Goal: Task Accomplishment & Management: Manage account settings

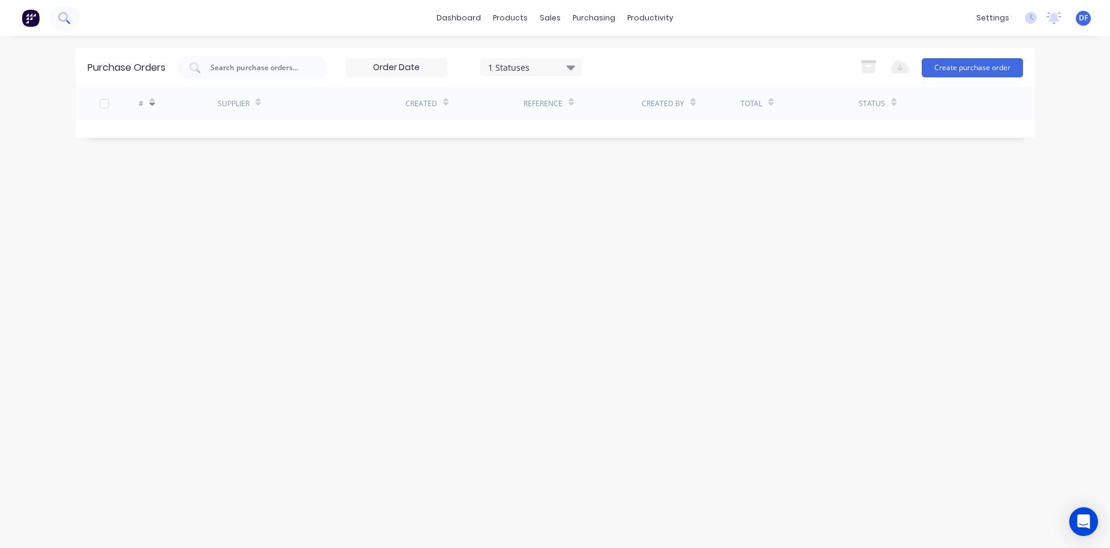
click at [72, 18] on button at bounding box center [64, 18] width 30 height 24
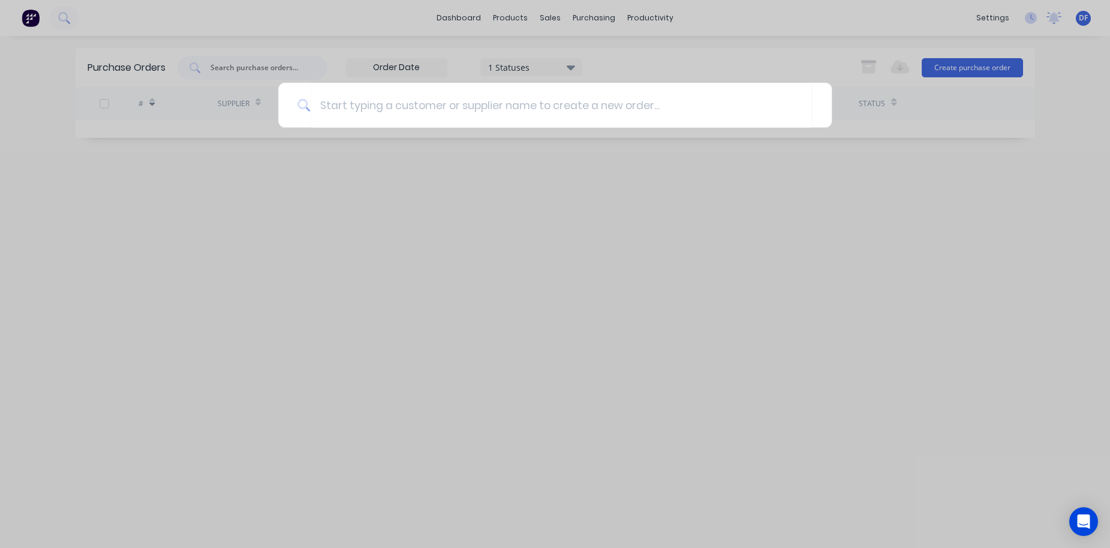
click at [557, 20] on div at bounding box center [555, 274] width 1110 height 548
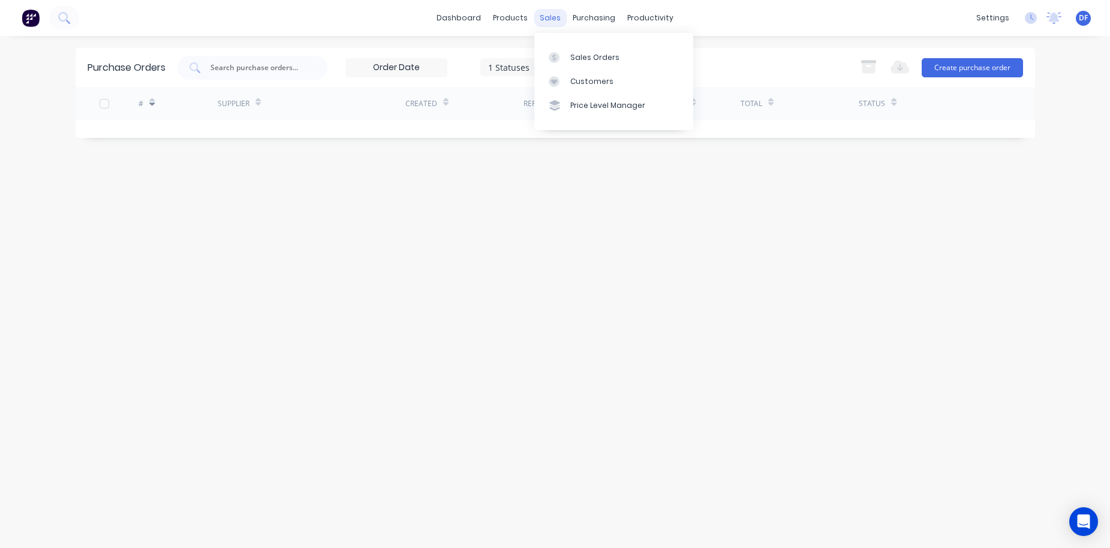
click at [544, 19] on div "sales" at bounding box center [550, 18] width 33 height 18
click at [570, 62] on div "Sales Orders" at bounding box center [594, 57] width 49 height 11
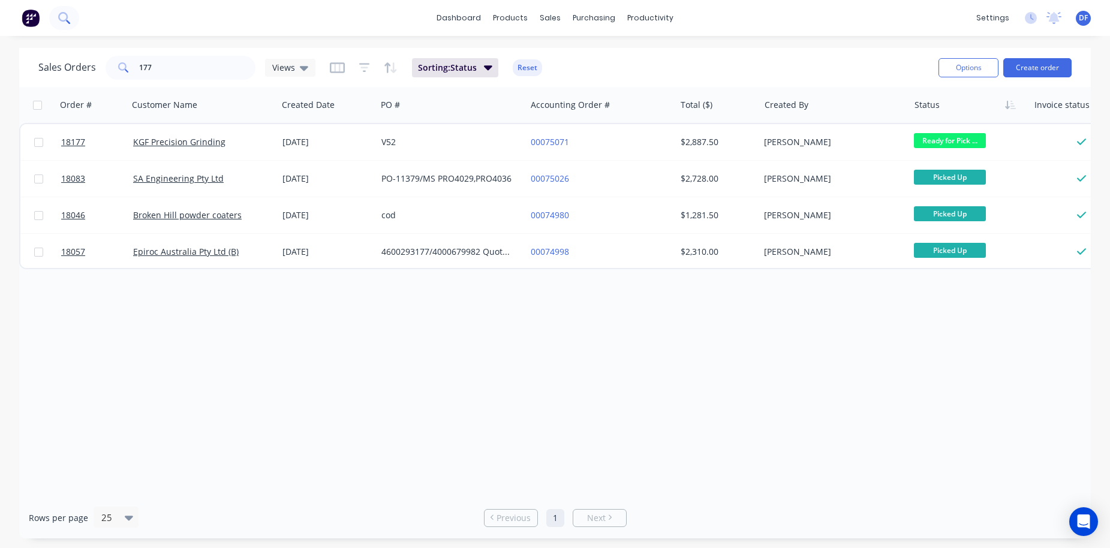
click at [67, 19] on icon at bounding box center [63, 17] width 11 height 11
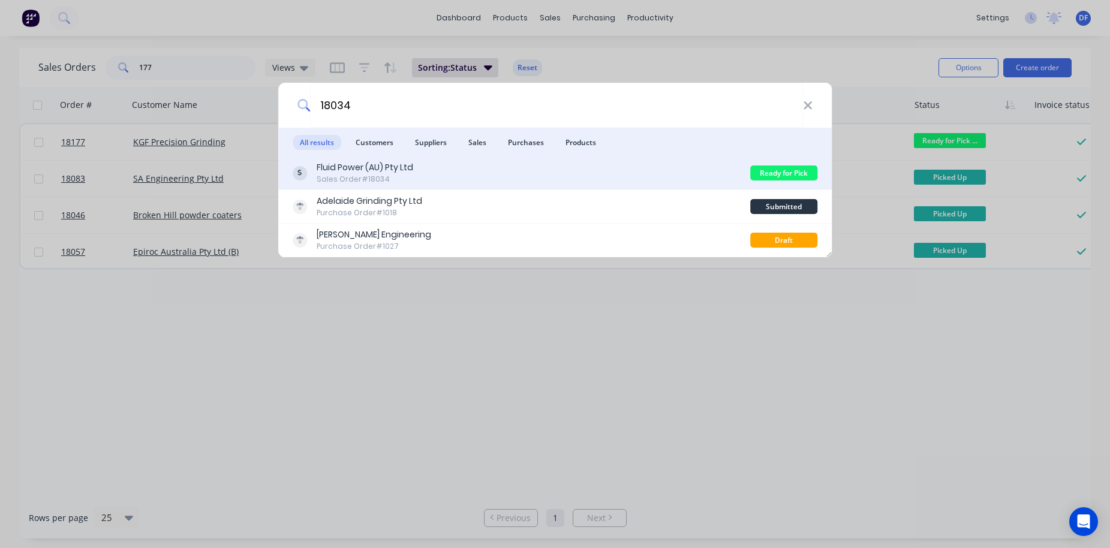
type input "18034"
click at [359, 179] on div "Sales Order #18034" at bounding box center [365, 179] width 97 height 11
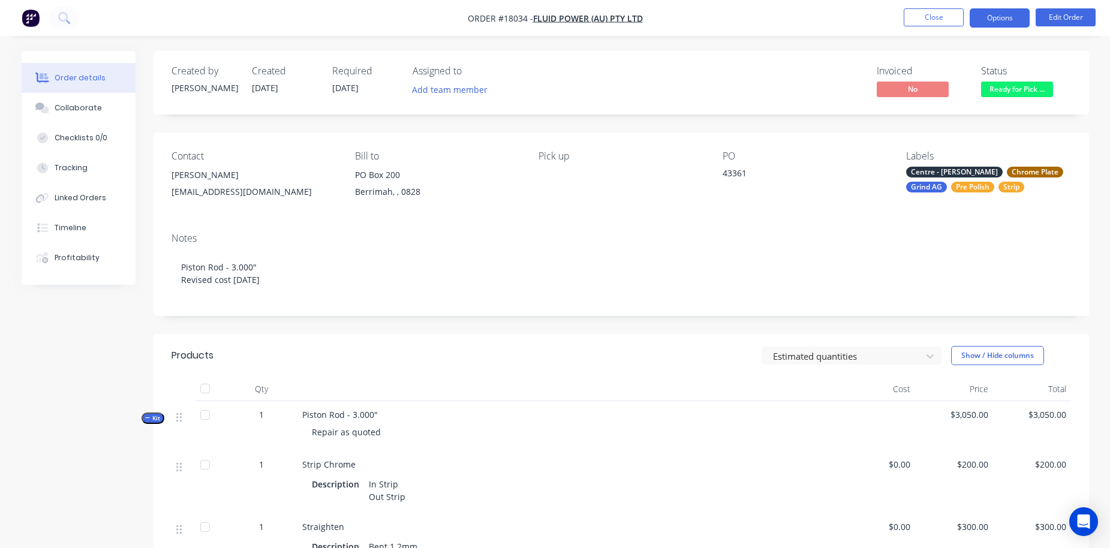
click at [1001, 16] on button "Options" at bounding box center [999, 17] width 60 height 19
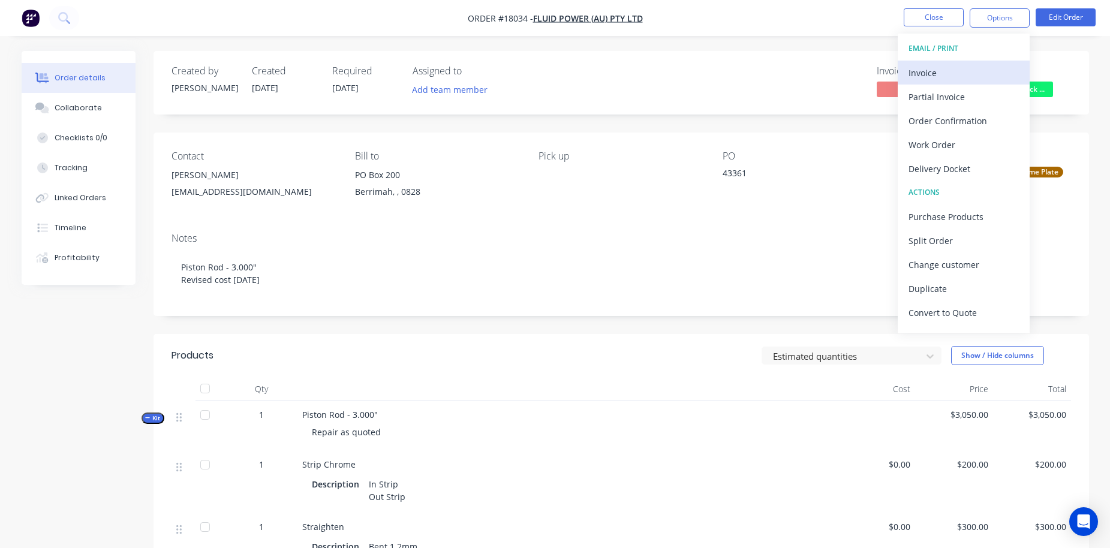
click at [932, 68] on div "Invoice" at bounding box center [963, 72] width 110 height 17
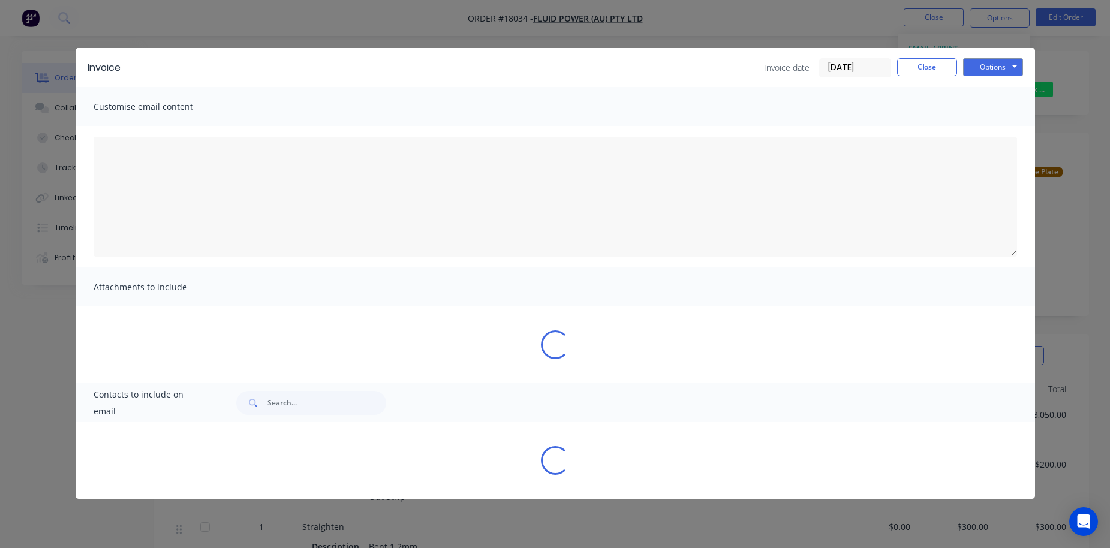
type textarea "A PDF copy of the order has been attached to this email. To view your order onl…"
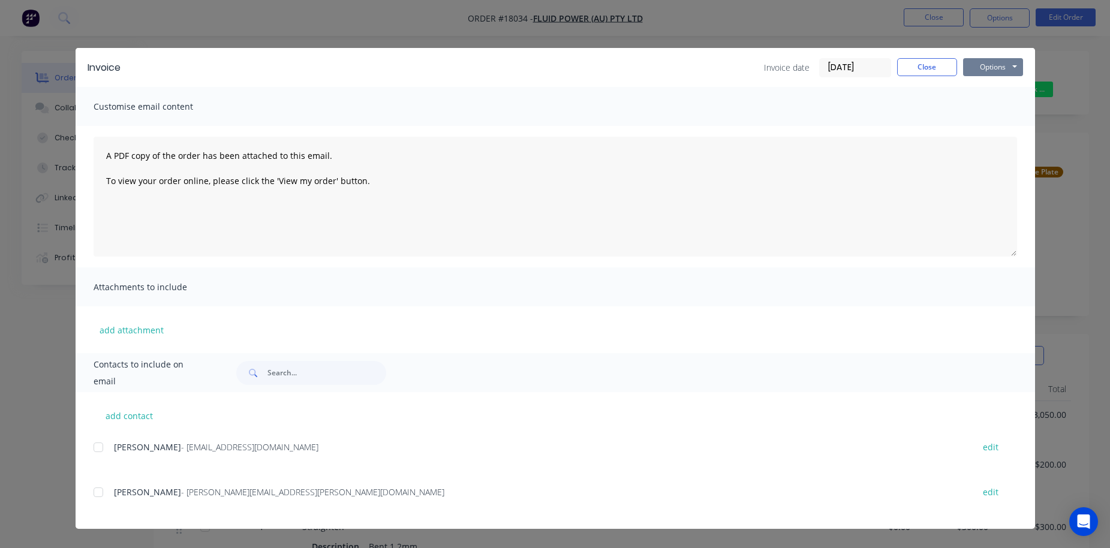
click at [1001, 67] on button "Options" at bounding box center [993, 67] width 60 height 18
click at [921, 69] on button "Close" at bounding box center [927, 67] width 60 height 18
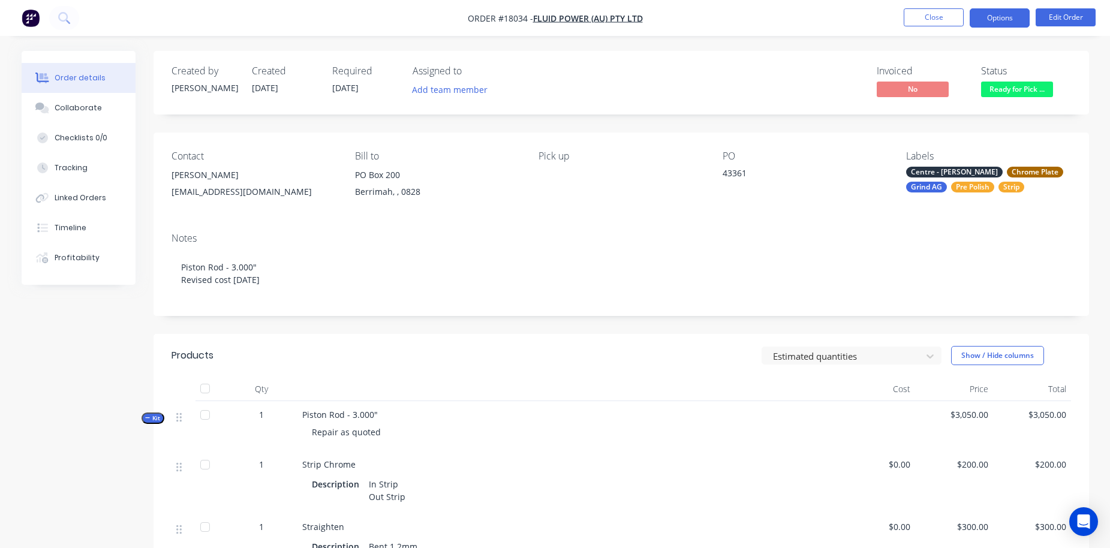
click at [1009, 19] on button "Options" at bounding box center [999, 17] width 60 height 19
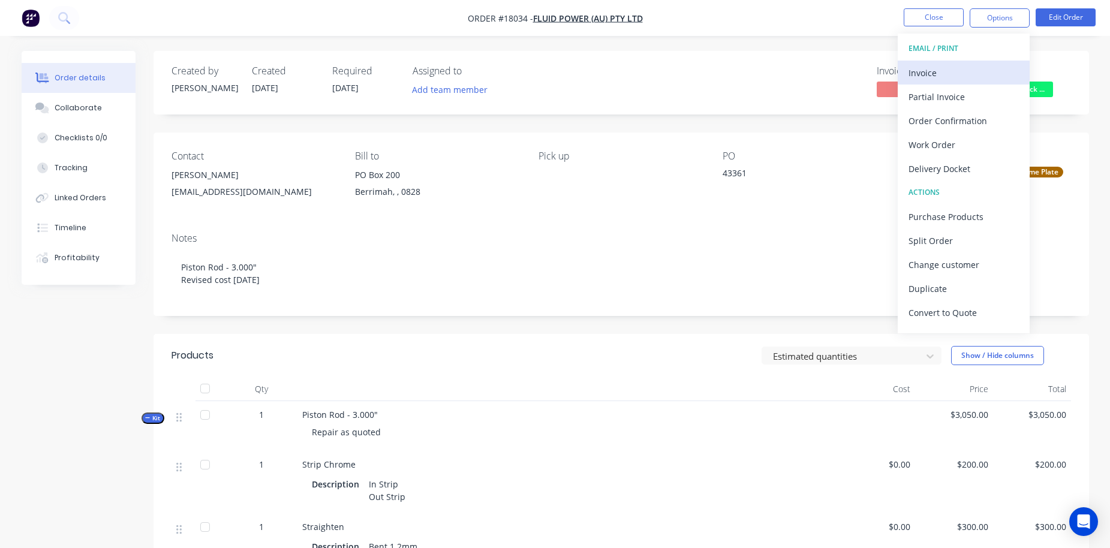
click at [951, 72] on div "Invoice" at bounding box center [963, 72] width 110 height 17
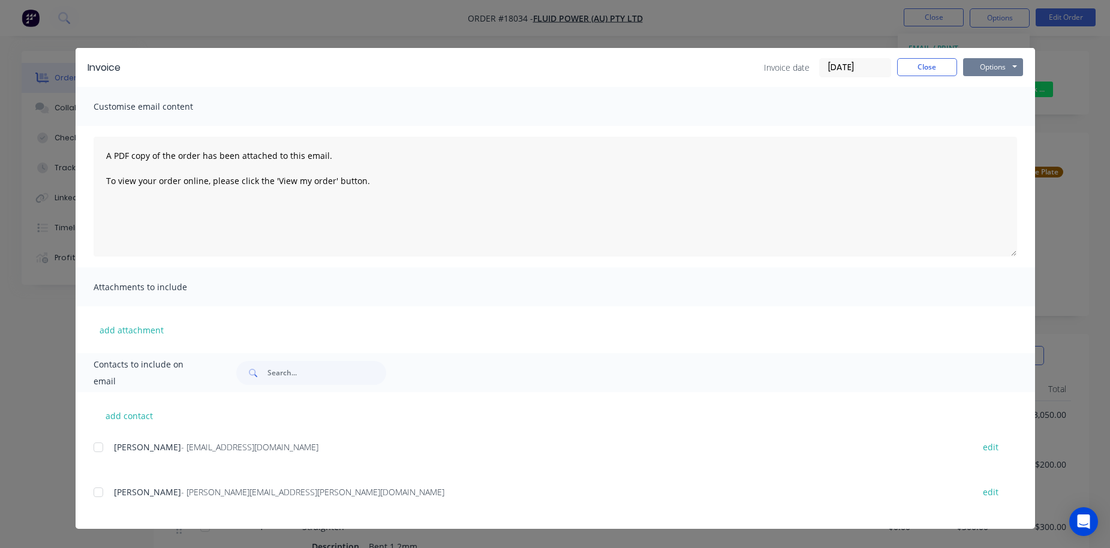
click at [1001, 73] on button "Options" at bounding box center [993, 67] width 60 height 18
click at [993, 111] on button "Print" at bounding box center [1001, 108] width 77 height 20
click at [911, 67] on button "Close" at bounding box center [927, 67] width 60 height 18
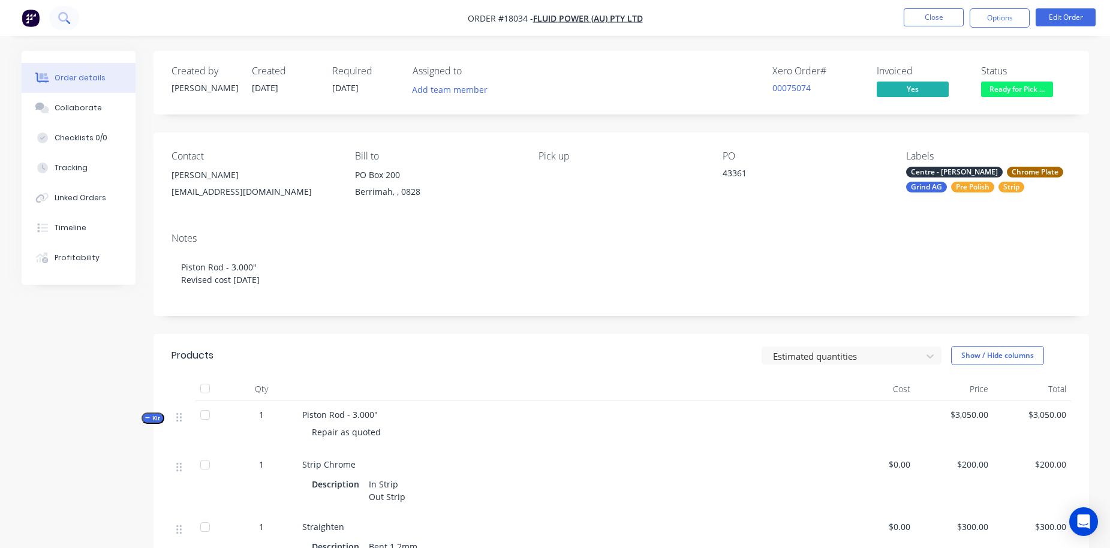
click at [61, 16] on icon at bounding box center [63, 17] width 11 height 11
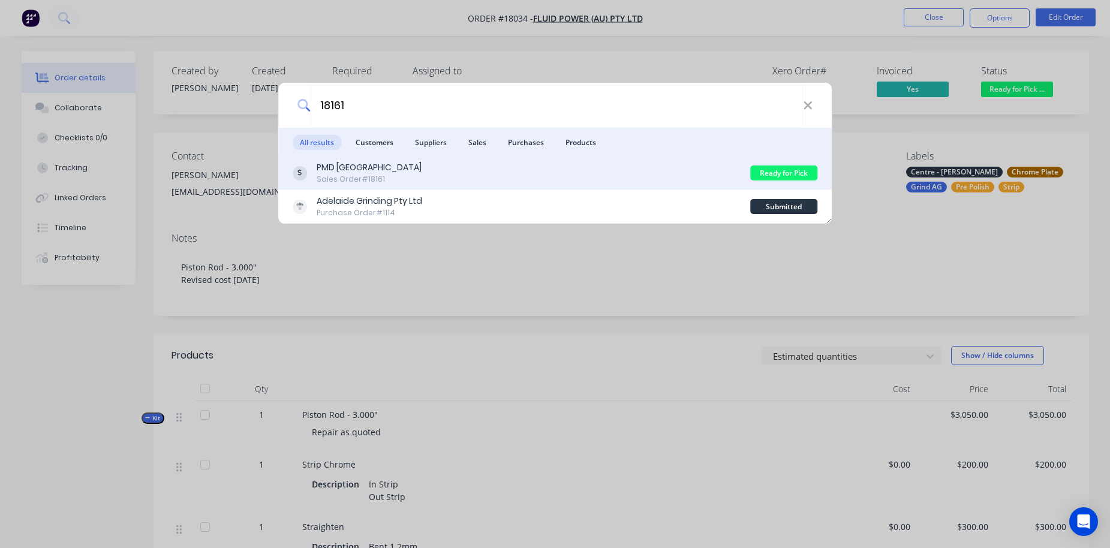
type input "18161"
click at [343, 174] on div "PMD Australia" at bounding box center [369, 167] width 105 height 13
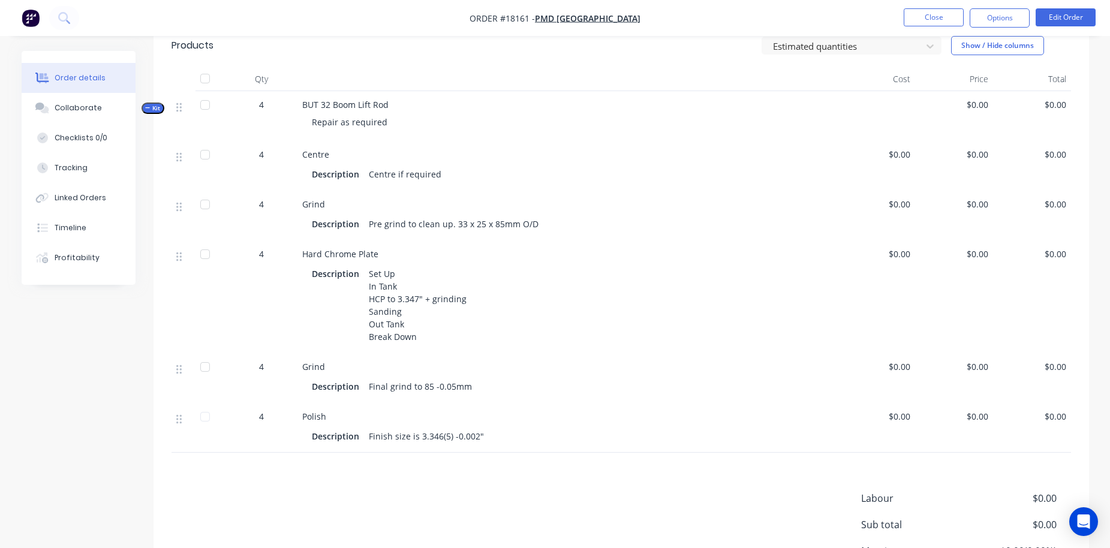
scroll to position [313, 0]
click at [901, 365] on span "$0.00" at bounding box center [876, 363] width 68 height 13
click at [1074, 26] on li "Edit Order" at bounding box center [1065, 17] width 60 height 19
click at [1061, 16] on button "Edit Order" at bounding box center [1065, 17] width 60 height 18
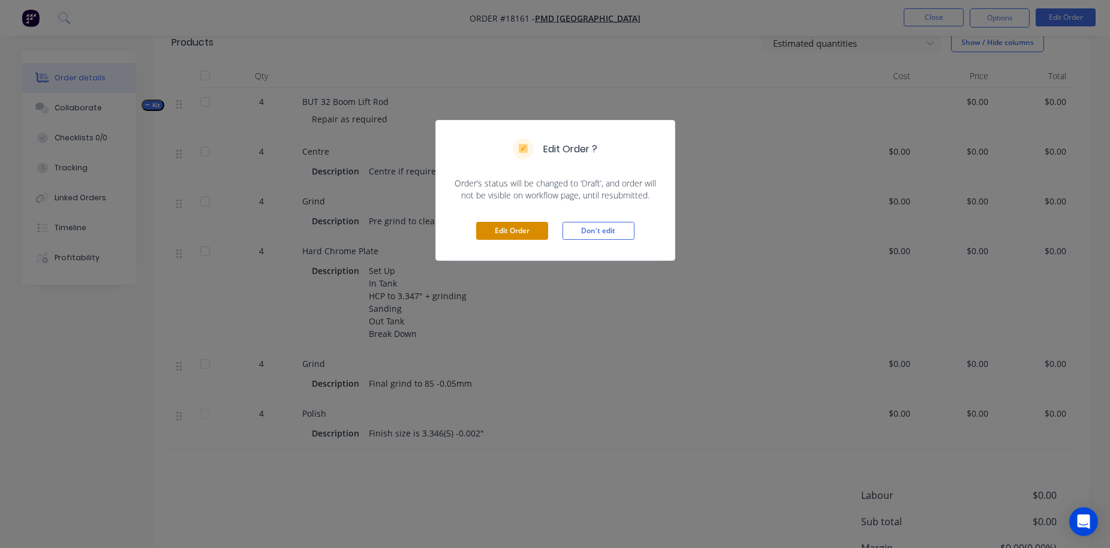
click at [490, 232] on button "Edit Order" at bounding box center [512, 231] width 72 height 18
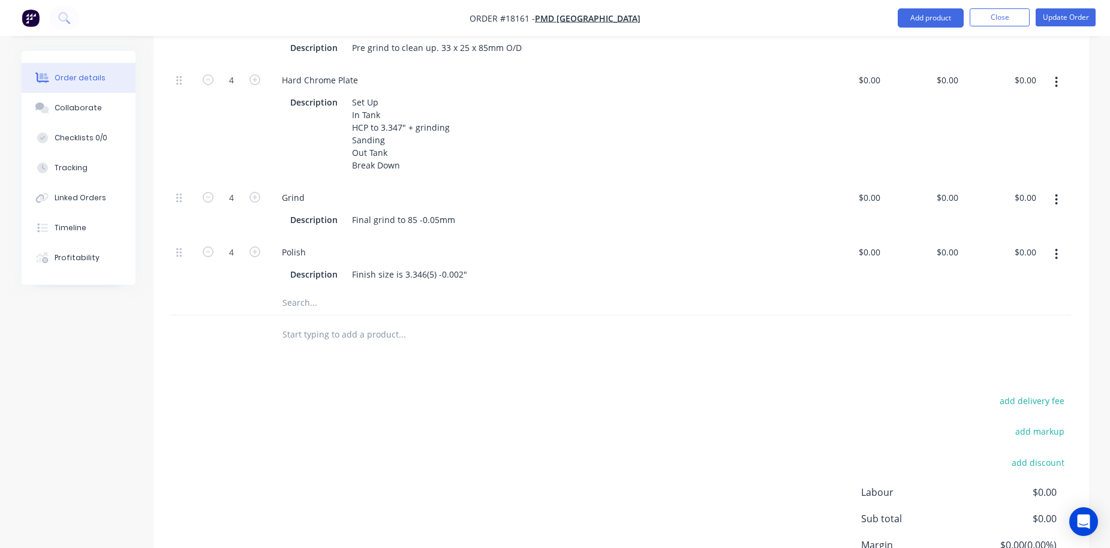
scroll to position [451, 0]
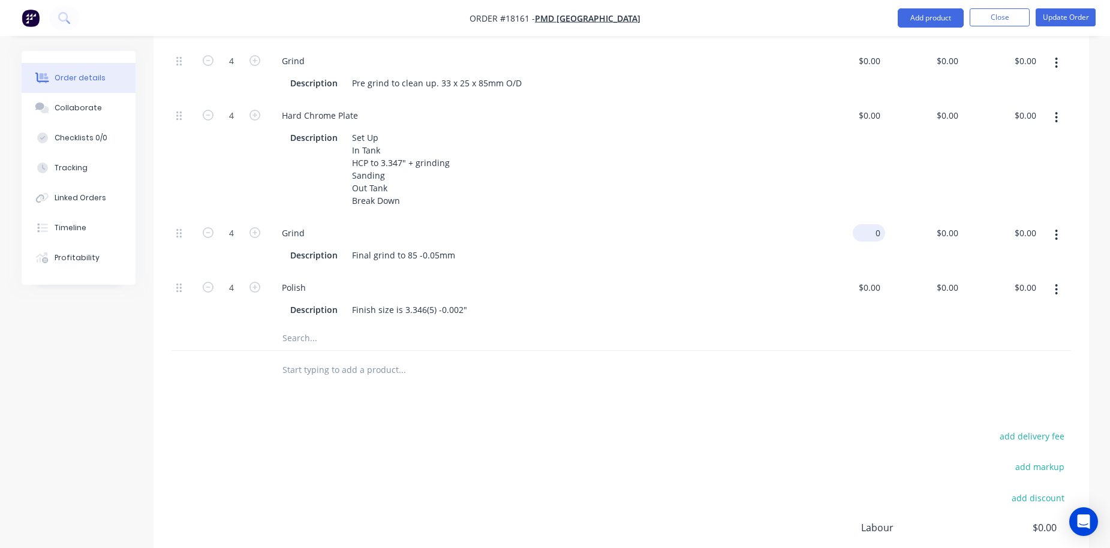
click at [867, 233] on div "0 $0.00" at bounding box center [868, 232] width 32 height 17
type input "$210.00"
click at [804, 252] on div "Grind Description Final grind to 85 -0.05mm" at bounding box center [537, 244] width 540 height 55
type input "0"
click at [941, 115] on div "0 0" at bounding box center [924, 158] width 78 height 117
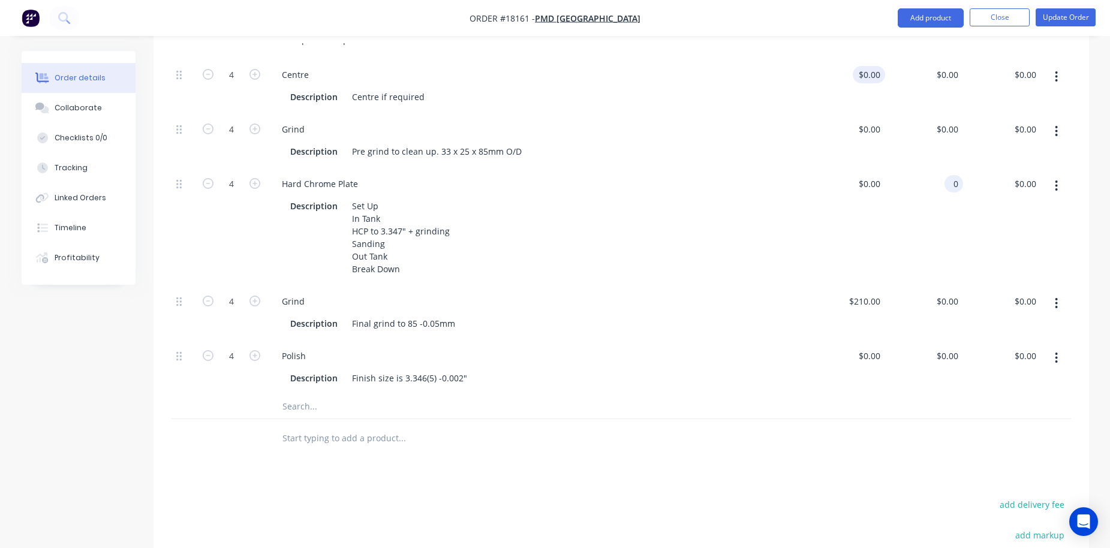
scroll to position [382, 0]
type input "0"
type input "$0.00"
click at [860, 81] on div "0 0" at bounding box center [846, 87] width 78 height 55
type input "$70.00"
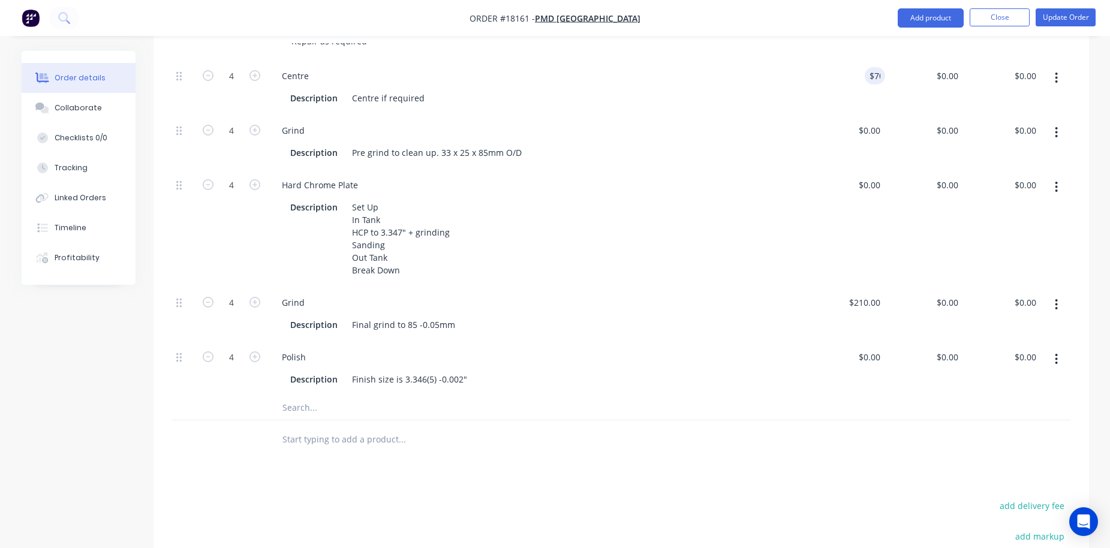
type input "$185.00"
type input "$740.00"
click at [776, 171] on div "Hard Chrome Plate Description Set Up In Tank HCP to 3.347" + grinding Sanding O…" at bounding box center [537, 227] width 540 height 117
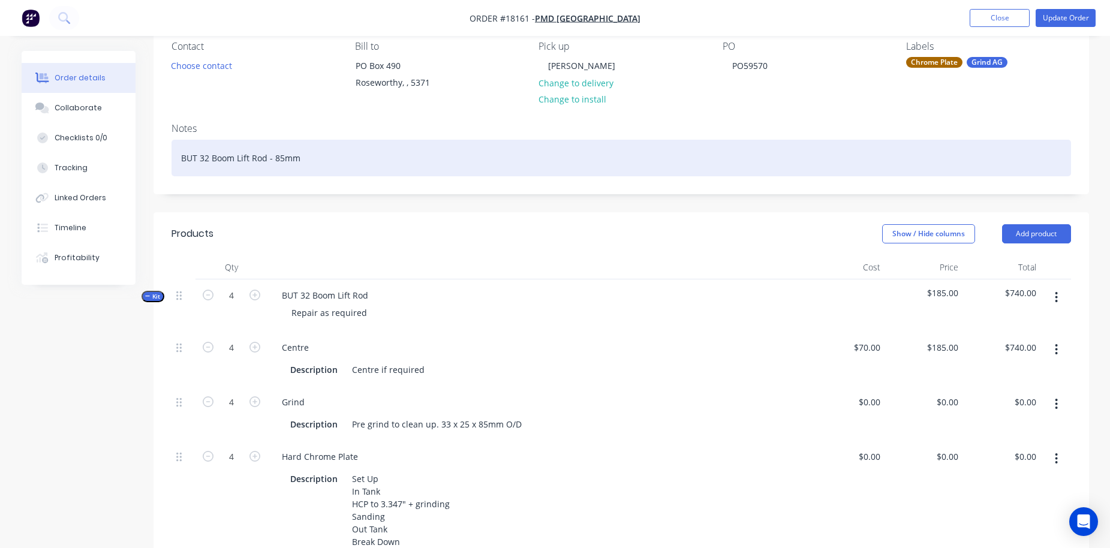
scroll to position [86, 0]
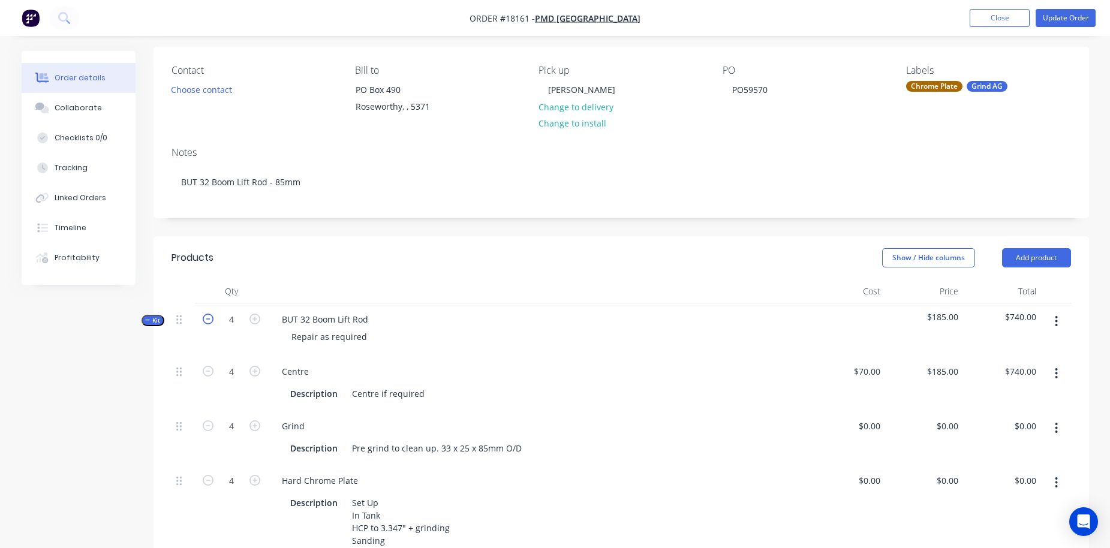
click at [211, 322] on icon "button" at bounding box center [208, 319] width 11 height 11
type input "3"
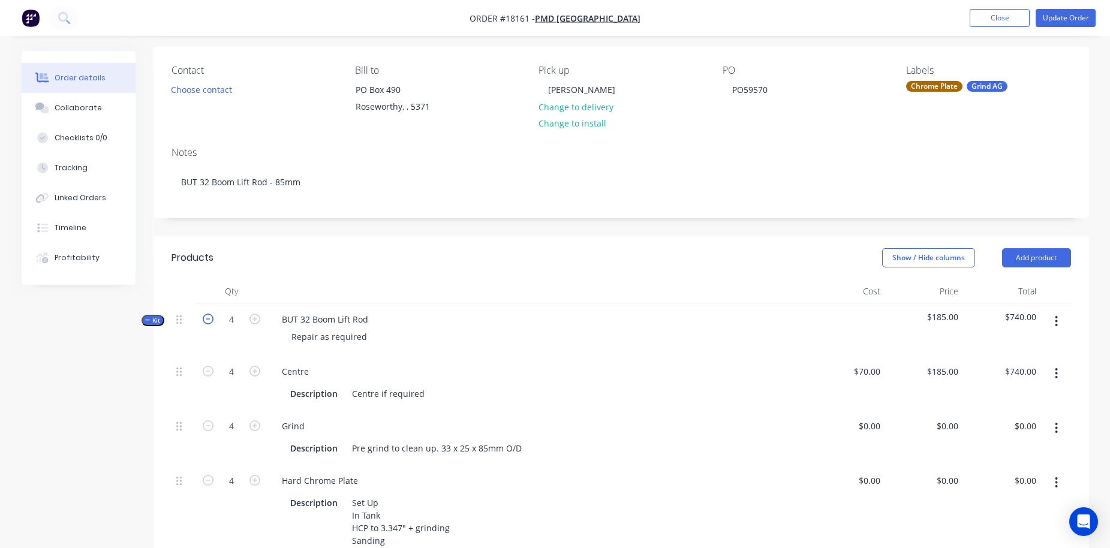
type input "3"
type input "$555.00"
click at [211, 322] on icon "button" at bounding box center [208, 319] width 11 height 11
type input "2"
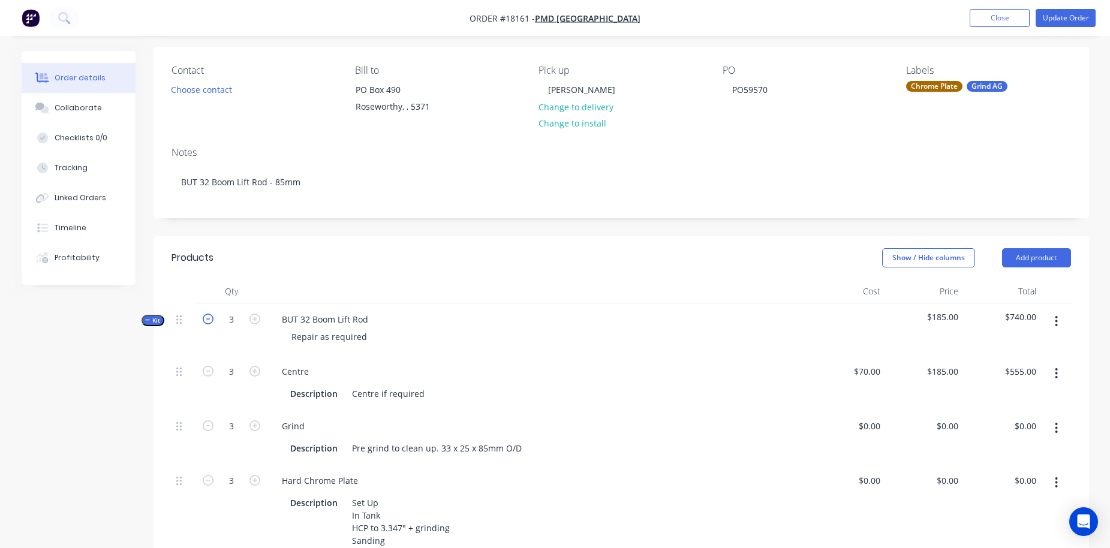
type input "2"
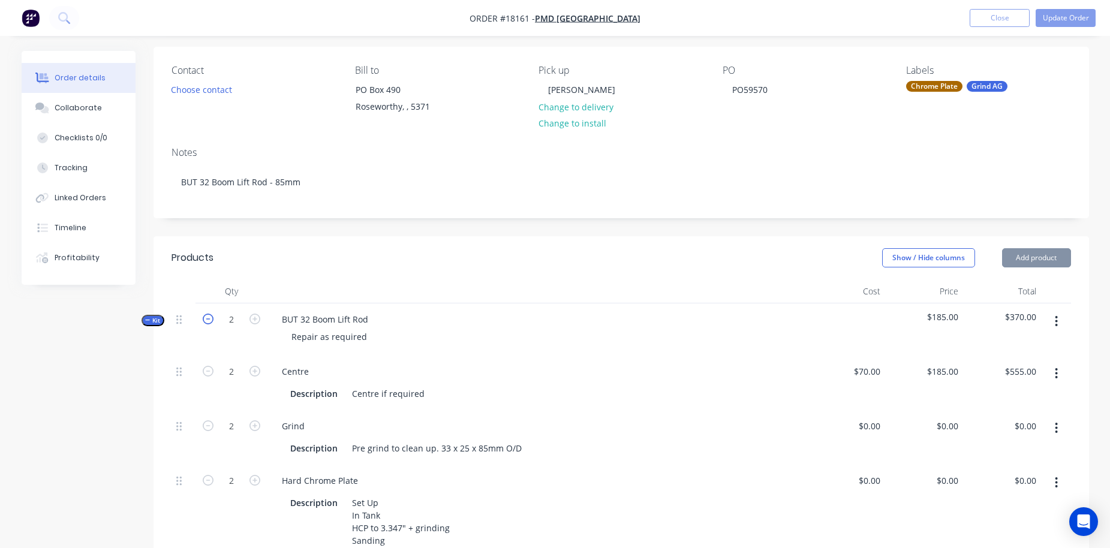
type input "$370.00"
click at [211, 322] on icon "button" at bounding box center [208, 319] width 11 height 11
type input "1"
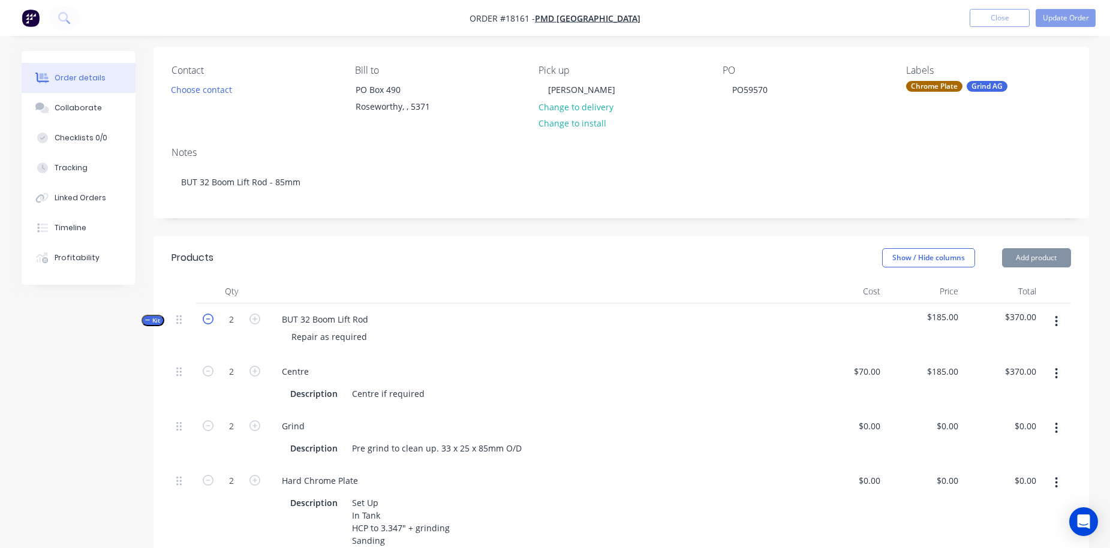
type input "1"
type input "$185.00"
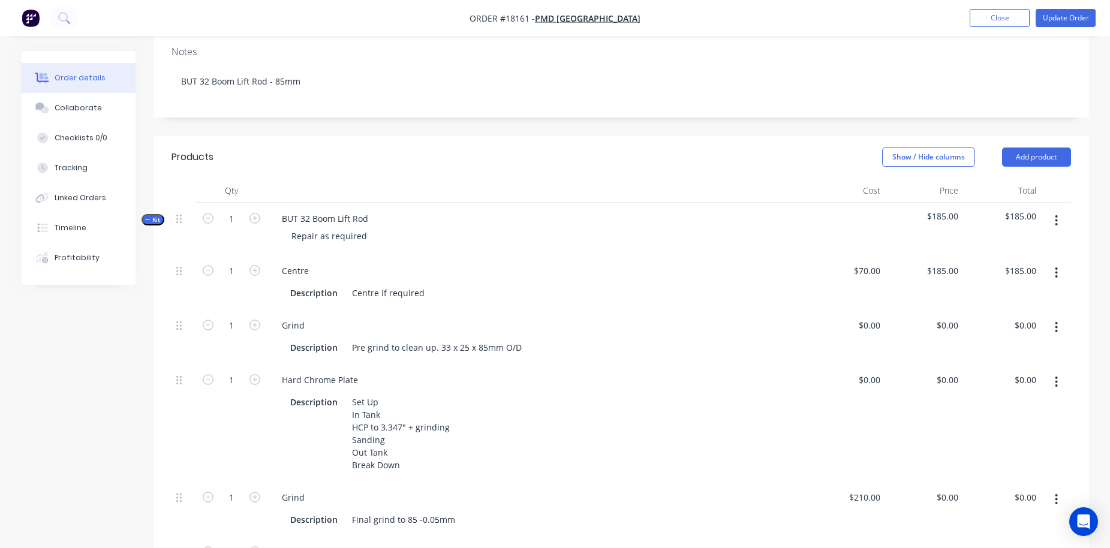
scroll to position [206, 0]
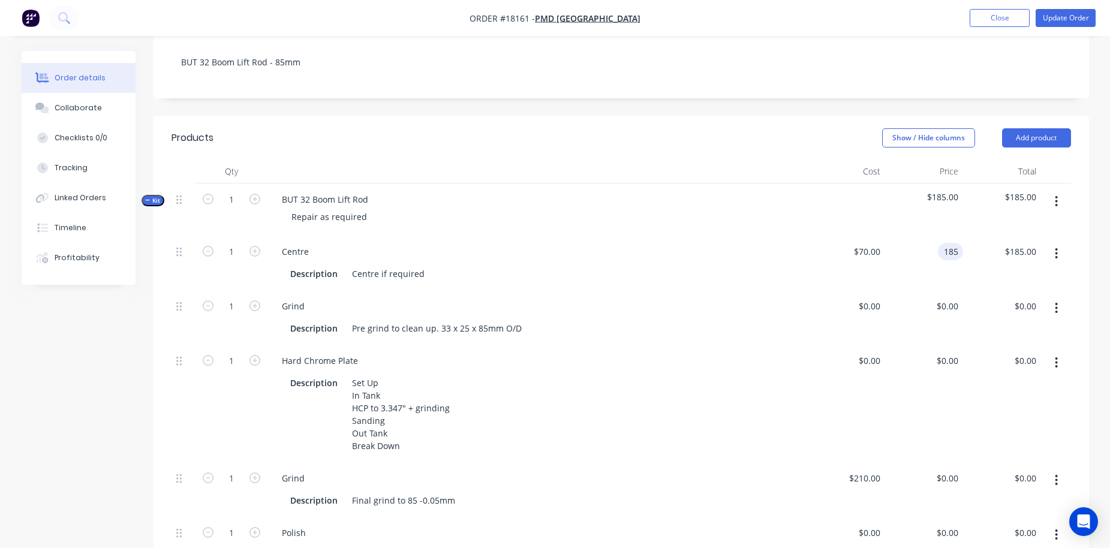
click at [930, 247] on div "185 185" at bounding box center [924, 263] width 78 height 55
type input "$0.00"
click at [823, 307] on div "$0.00 $0.00" at bounding box center [846, 317] width 78 height 55
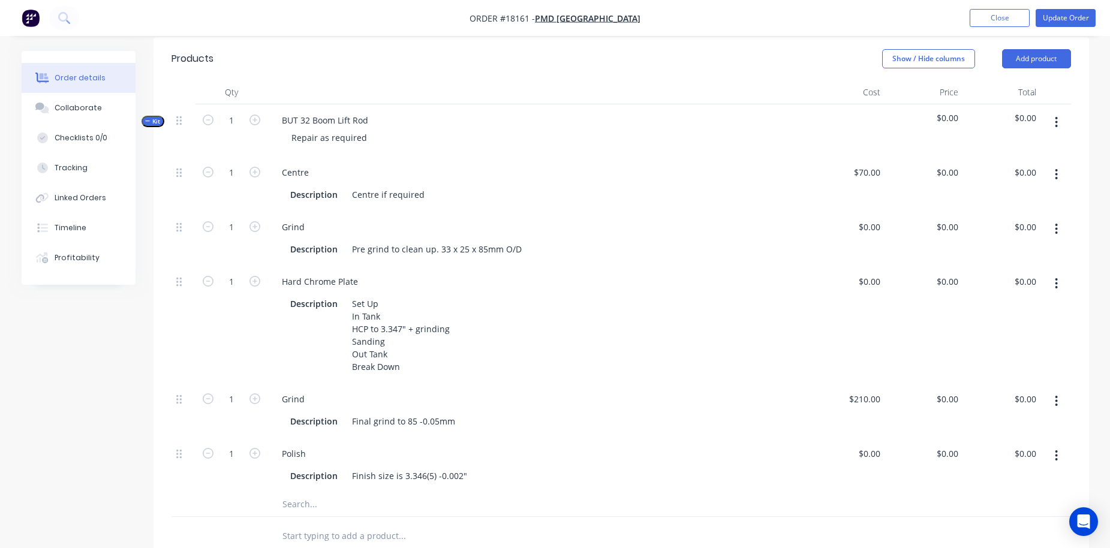
scroll to position [294, 0]
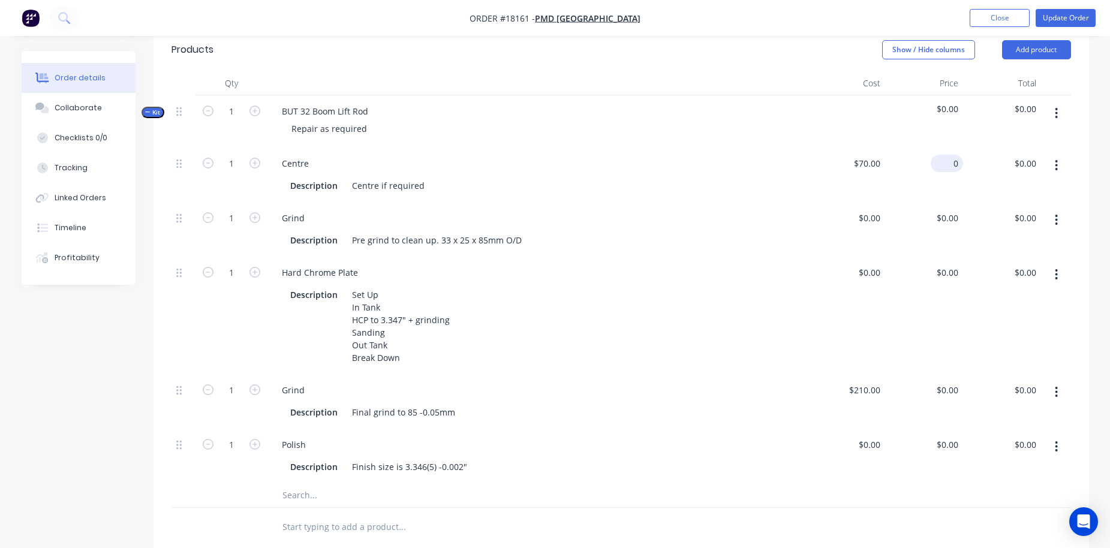
click at [942, 162] on div "0 $0.00" at bounding box center [924, 174] width 78 height 55
type input "$102.00"
click at [748, 221] on div "Grind" at bounding box center [537, 217] width 530 height 17
click at [943, 268] on div "0 0" at bounding box center [924, 315] width 78 height 117
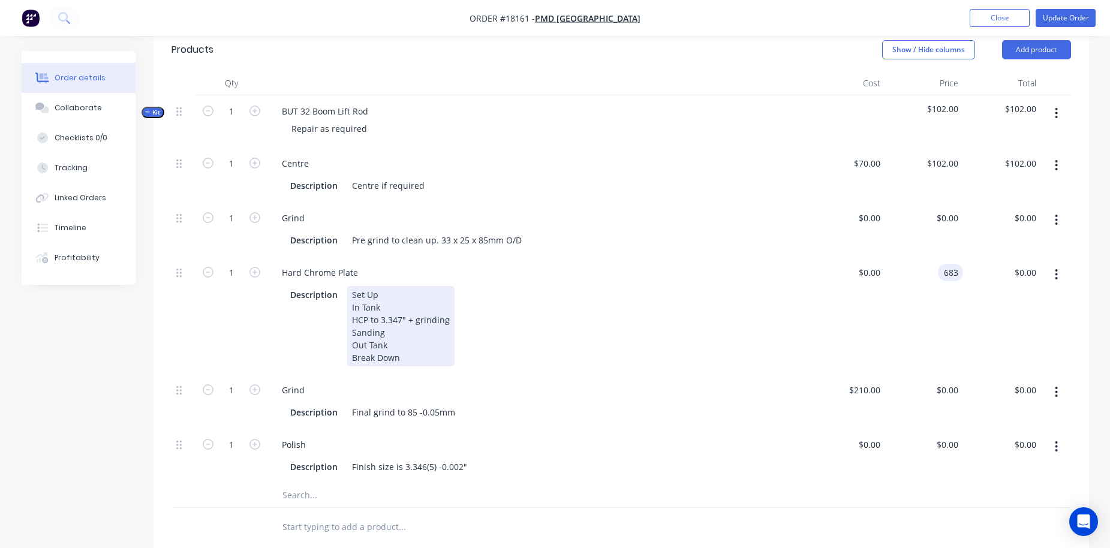
type input "$683.00"
click at [775, 312] on div "Description Set Up In Tank HCP to 3.347" + grinding Sanding Out Tank Break Down" at bounding box center [534, 326] width 499 height 80
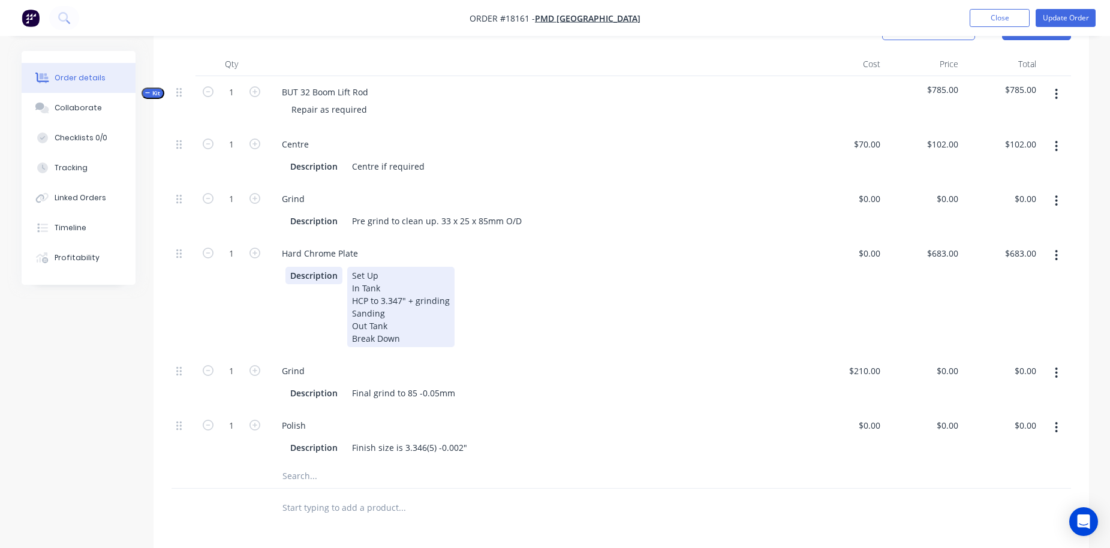
scroll to position [306, 0]
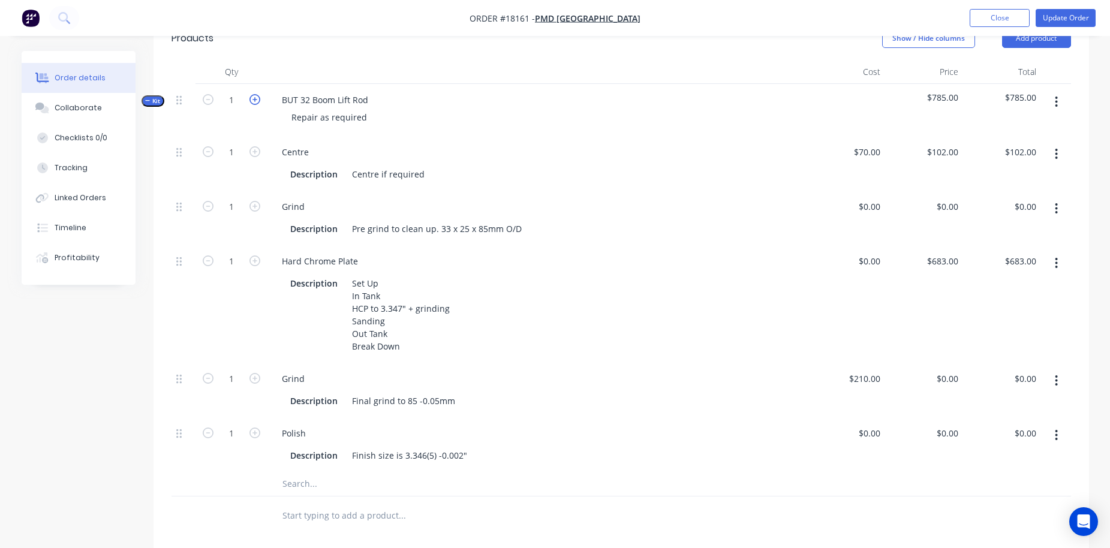
click at [250, 102] on icon "button" at bounding box center [254, 99] width 11 height 11
type input "2"
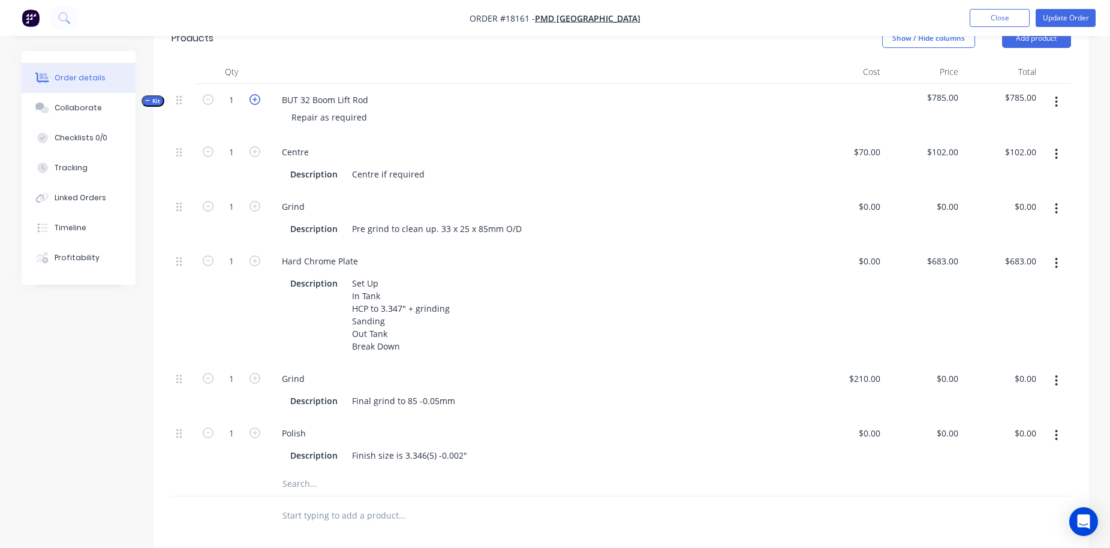
type input "2"
type input "$204.00"
type input "$1,366.00"
click at [254, 102] on icon "button" at bounding box center [254, 99] width 11 height 11
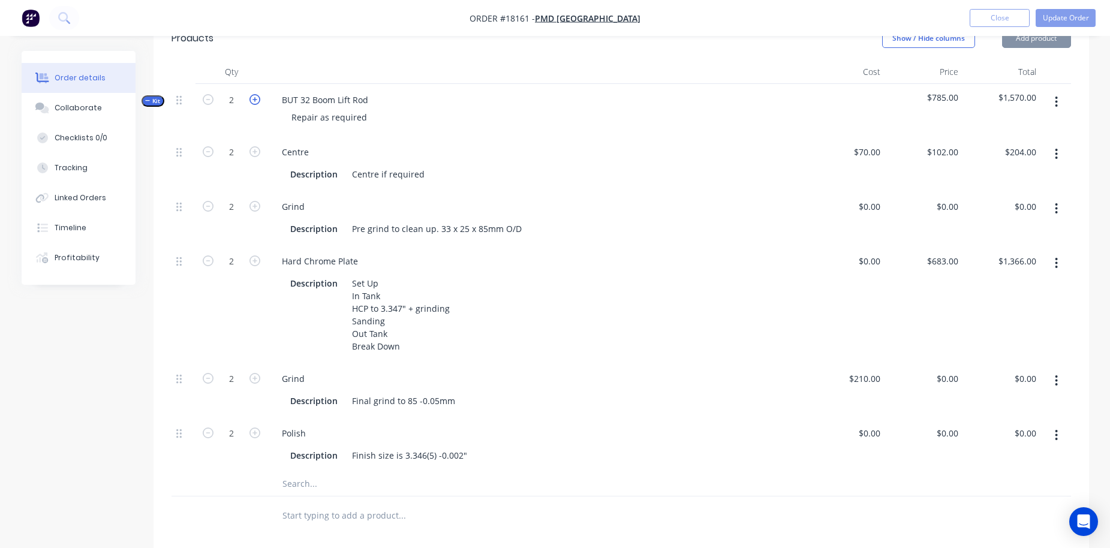
type input "3"
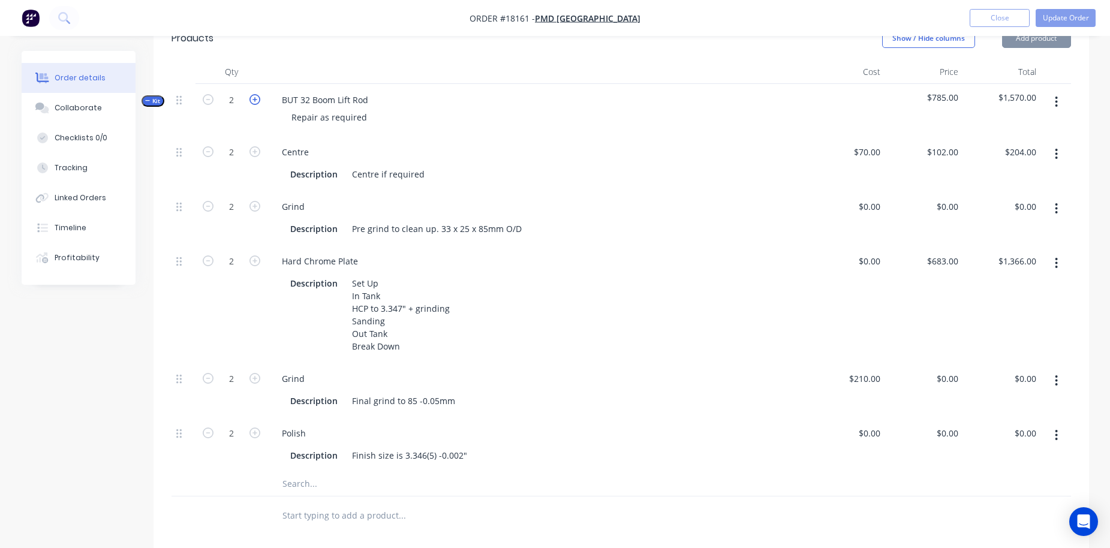
type input "3"
type input "$306.00"
type input "$2,049.00"
click at [254, 102] on icon "button" at bounding box center [254, 99] width 11 height 11
type input "4"
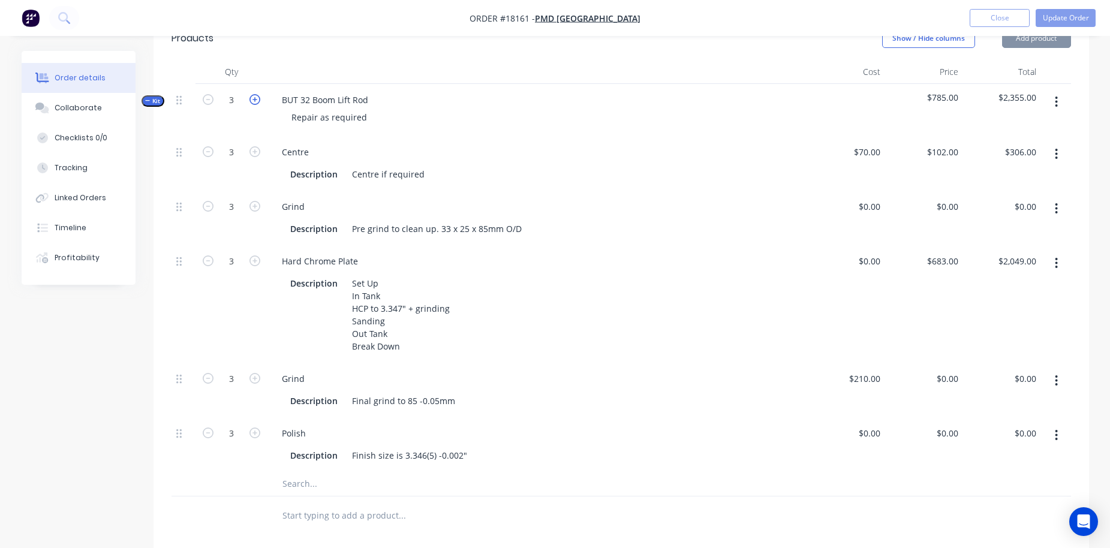
type input "4"
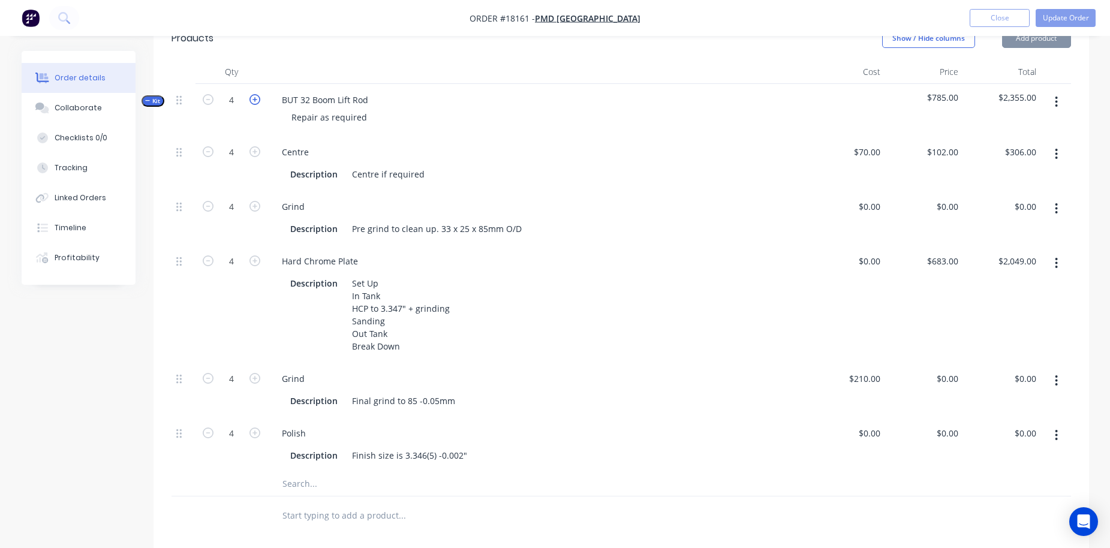
type input "$408.00"
type input "$2,732.00"
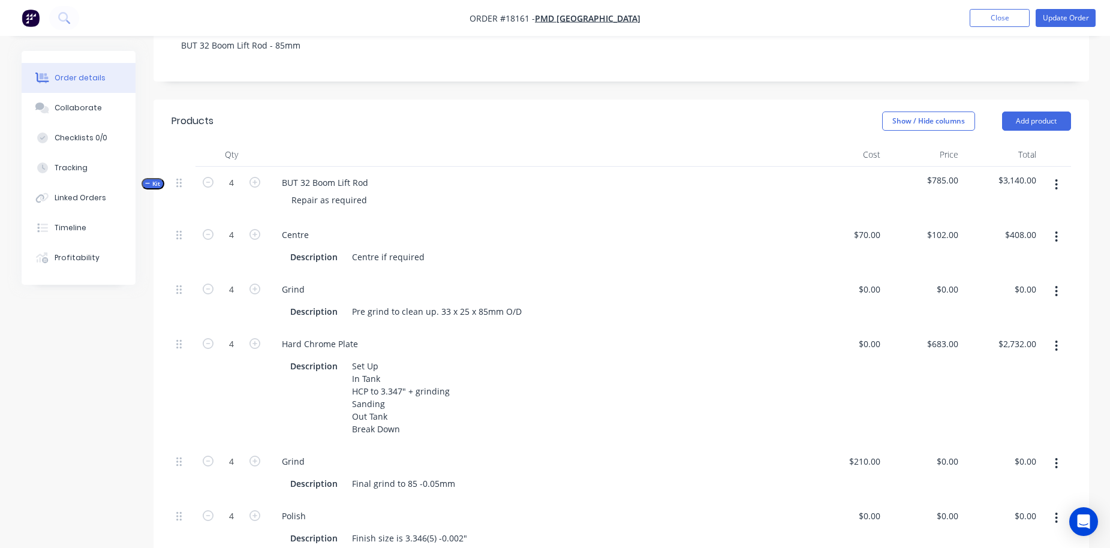
scroll to position [194, 0]
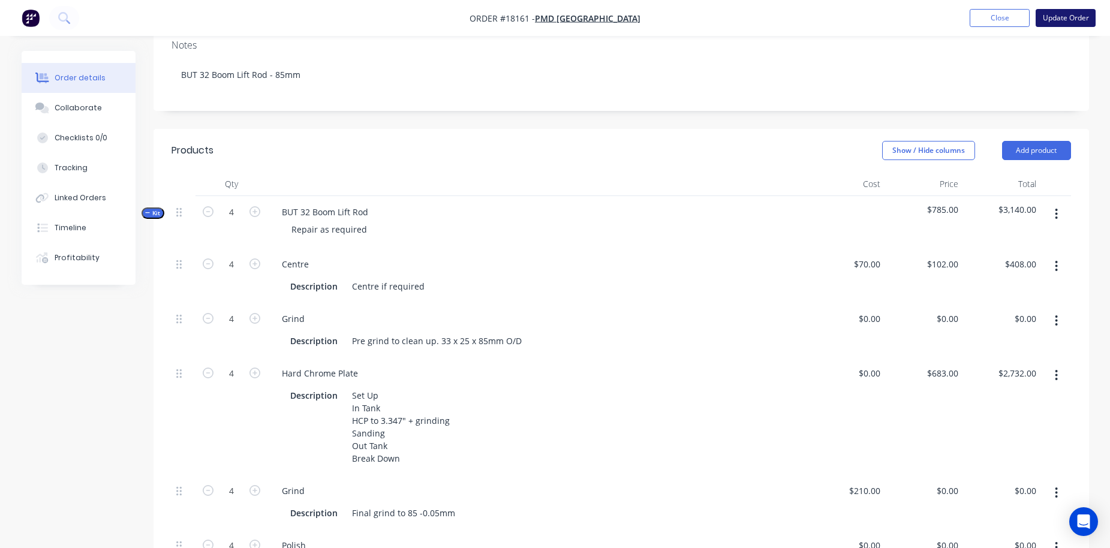
click at [1059, 21] on button "Update Order" at bounding box center [1065, 18] width 60 height 18
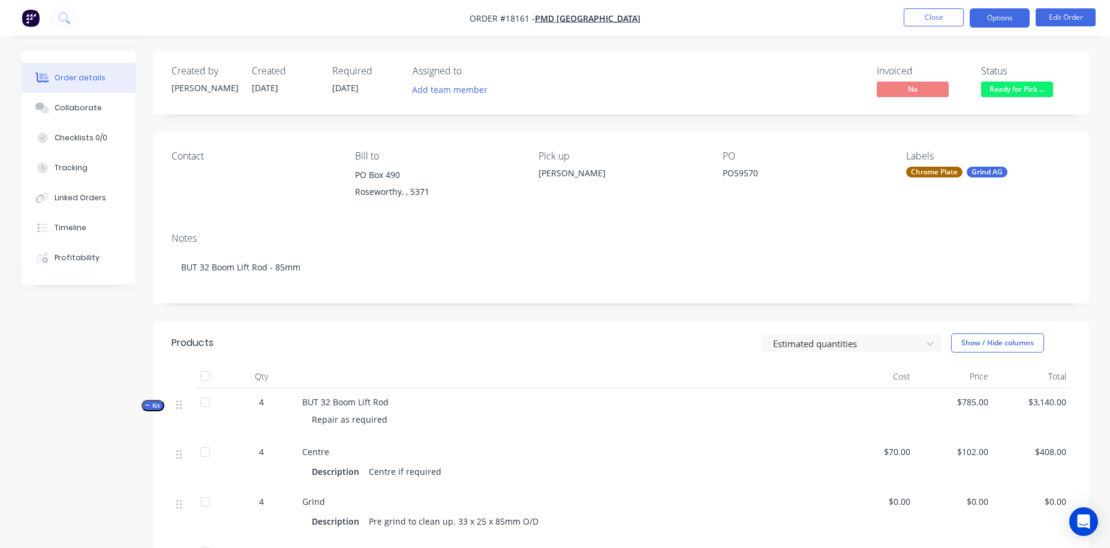
click at [995, 17] on button "Options" at bounding box center [999, 17] width 60 height 19
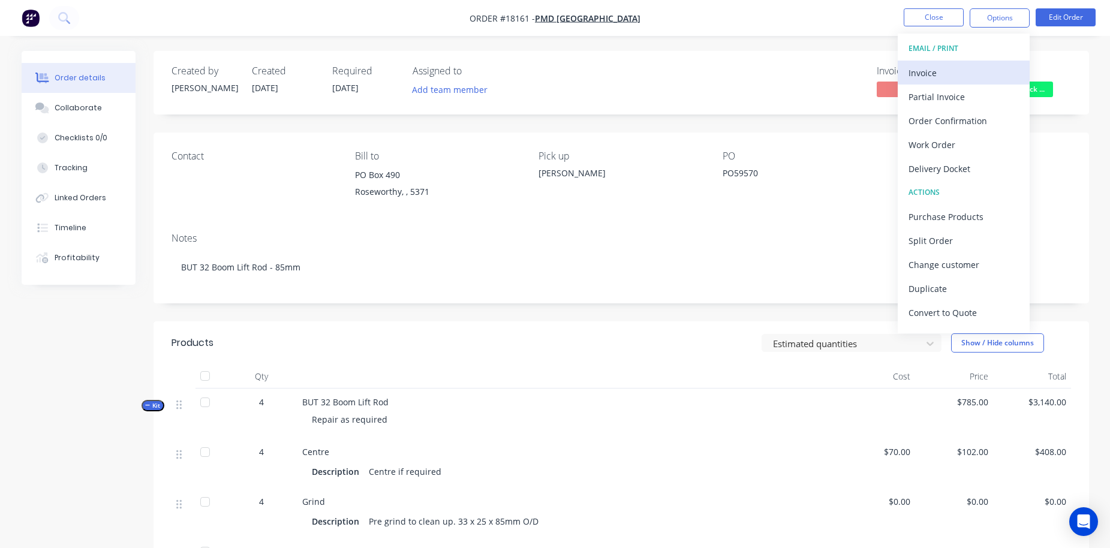
click at [950, 74] on div "Invoice" at bounding box center [963, 72] width 110 height 17
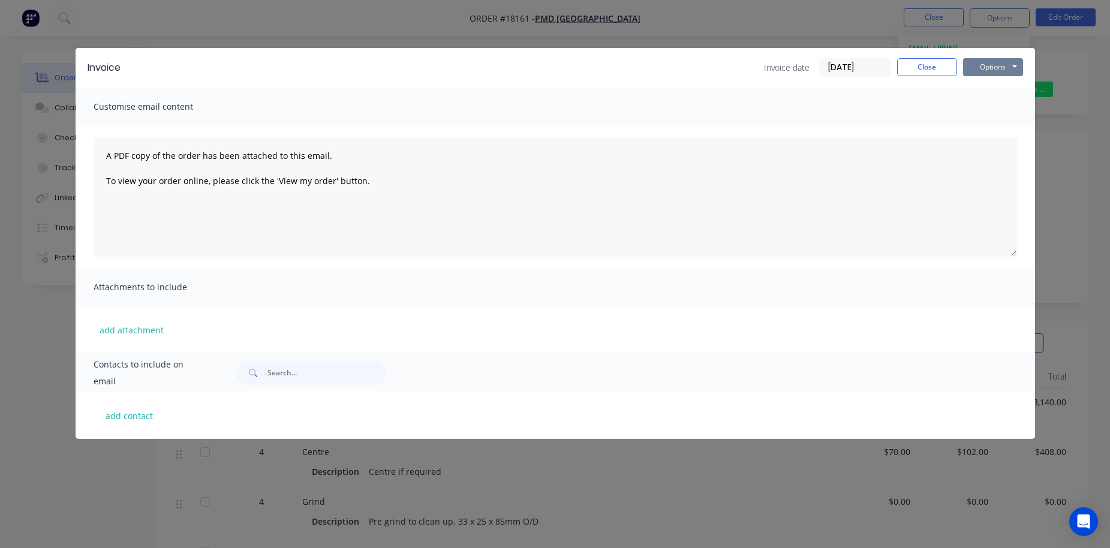
click at [1000, 70] on button "Options" at bounding box center [993, 67] width 60 height 18
click at [990, 104] on button "Print" at bounding box center [1001, 108] width 77 height 20
click at [933, 71] on button "Close" at bounding box center [927, 67] width 60 height 18
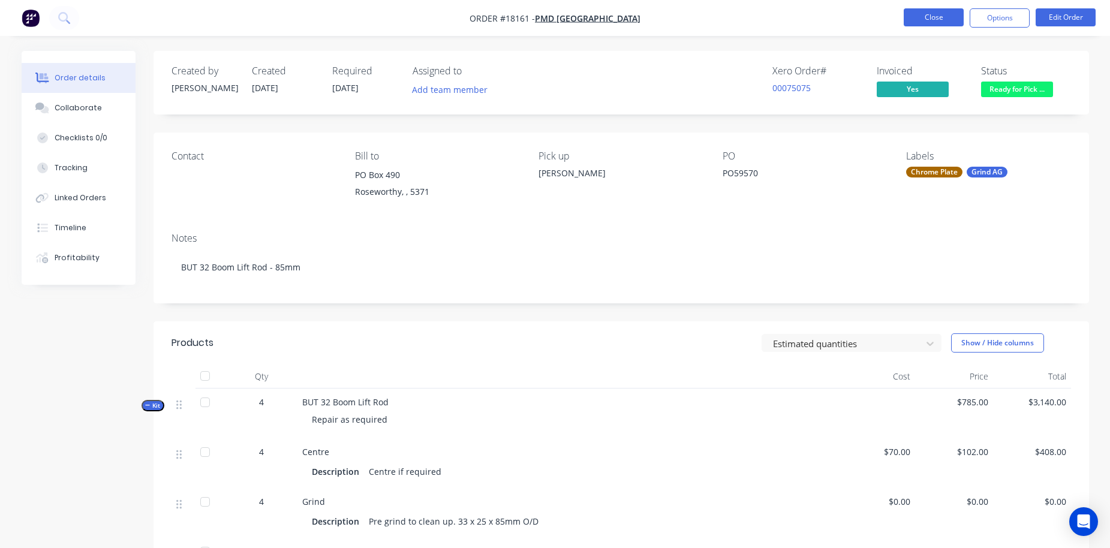
click at [932, 22] on button "Close" at bounding box center [933, 17] width 60 height 18
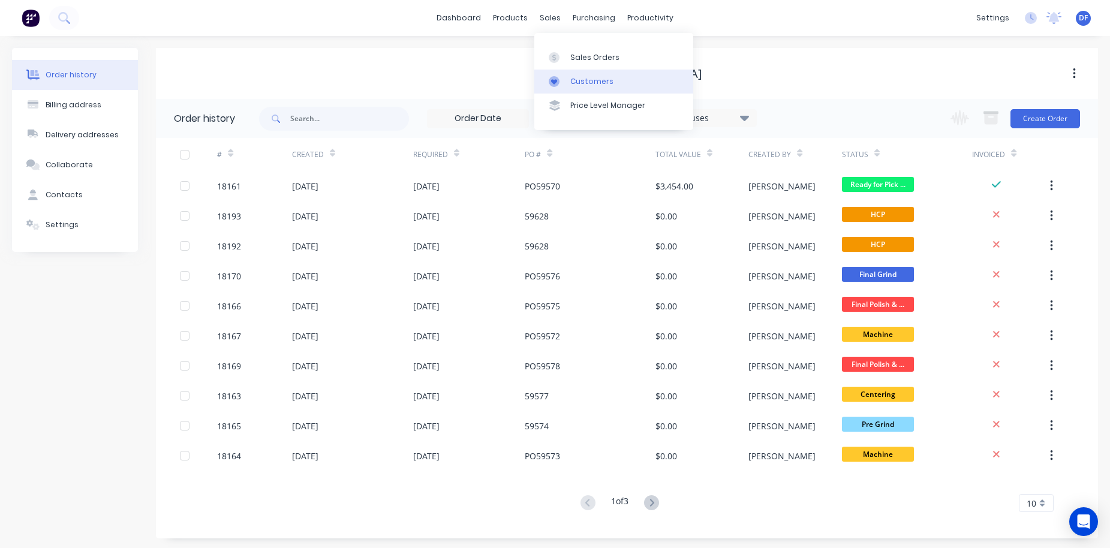
click at [580, 80] on div "Customers" at bounding box center [591, 81] width 43 height 11
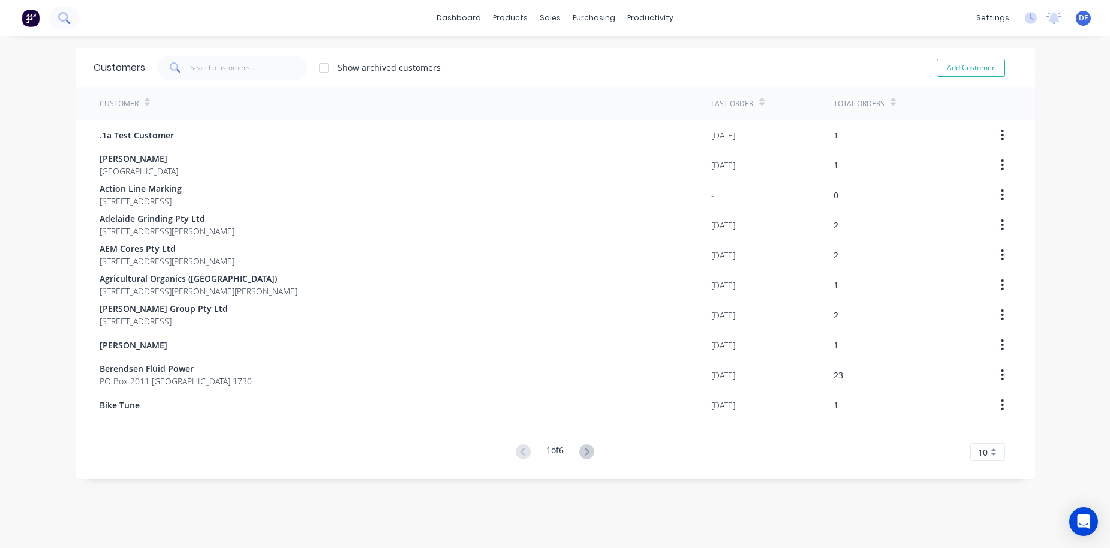
click at [69, 14] on icon at bounding box center [63, 17] width 11 height 11
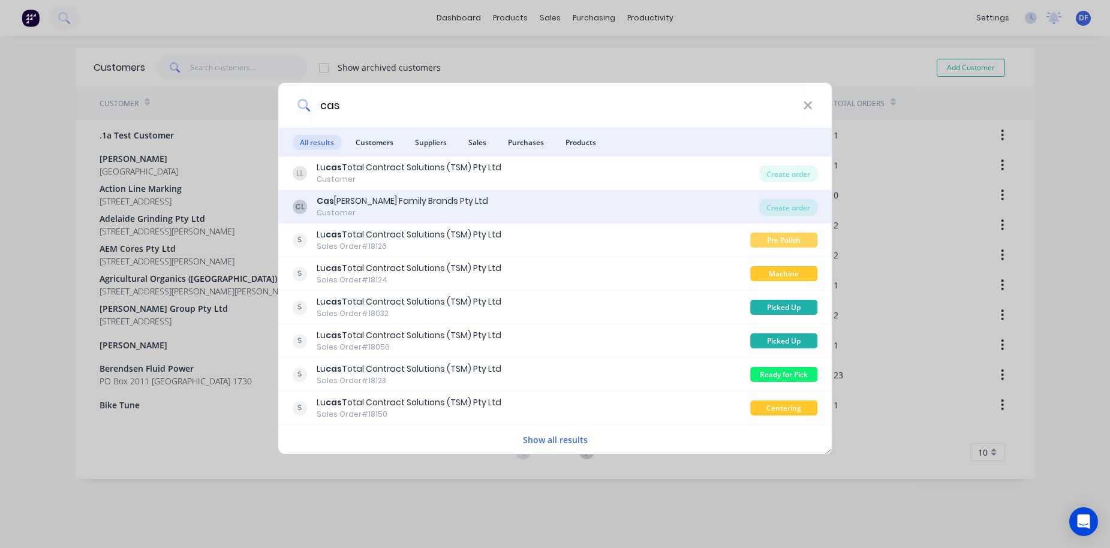
type input "cas"
click at [412, 206] on div "Cas ella Family Brands Pty Ltd" at bounding box center [402, 201] width 171 height 13
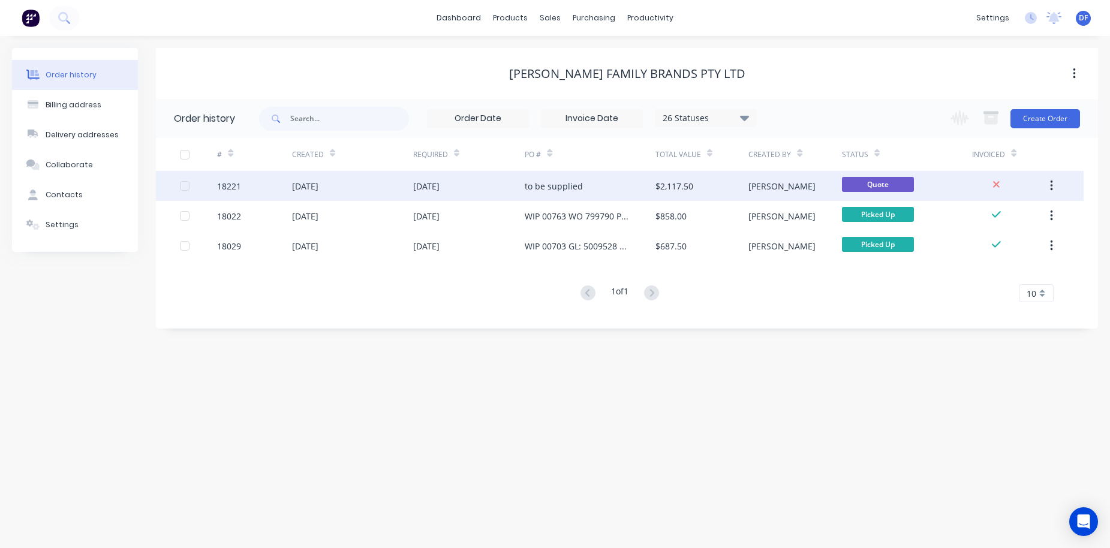
click at [315, 185] on div "26 Sep 2025" at bounding box center [305, 186] width 26 height 13
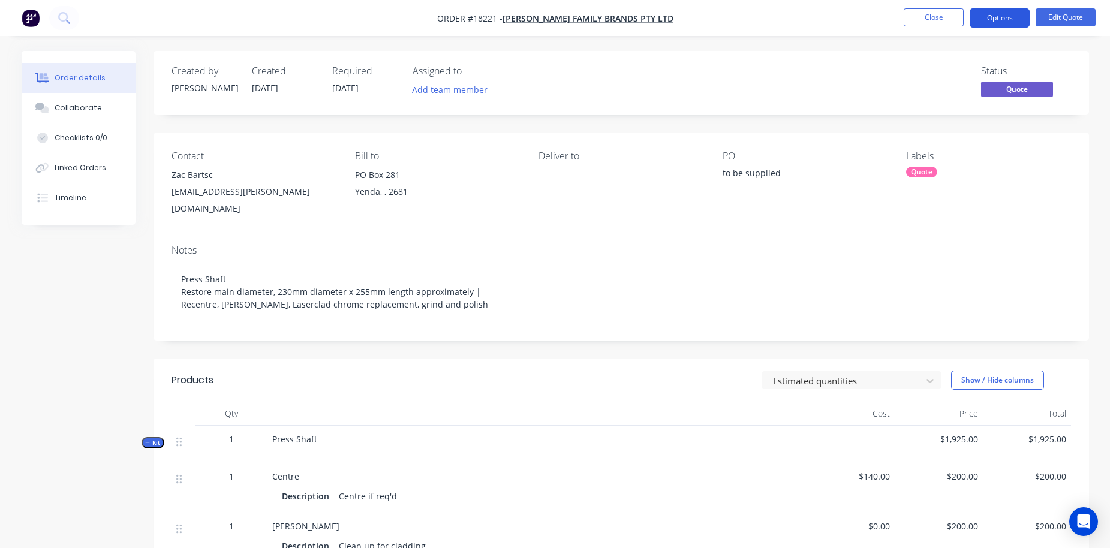
click at [981, 22] on button "Options" at bounding box center [999, 17] width 60 height 19
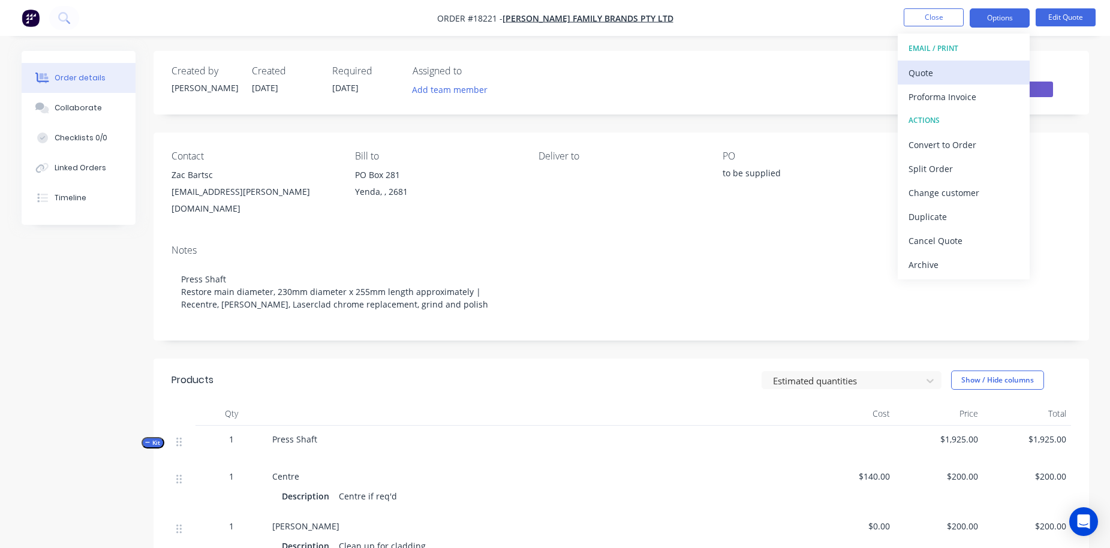
click at [956, 76] on div "Quote" at bounding box center [963, 72] width 110 height 17
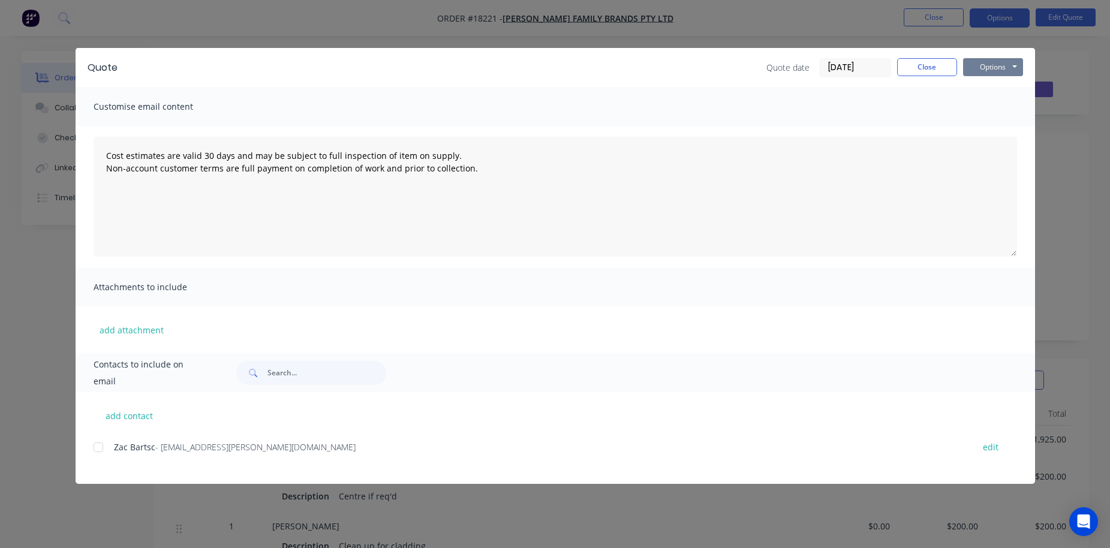
click at [999, 69] on button "Options" at bounding box center [993, 67] width 60 height 18
click at [101, 445] on div at bounding box center [98, 447] width 24 height 24
click at [997, 71] on button "Options" at bounding box center [993, 67] width 60 height 18
type textarea "Cost estimates are valid 30 days and may be subject to full inspection of item …"
click at [927, 62] on button "Close" at bounding box center [927, 67] width 60 height 18
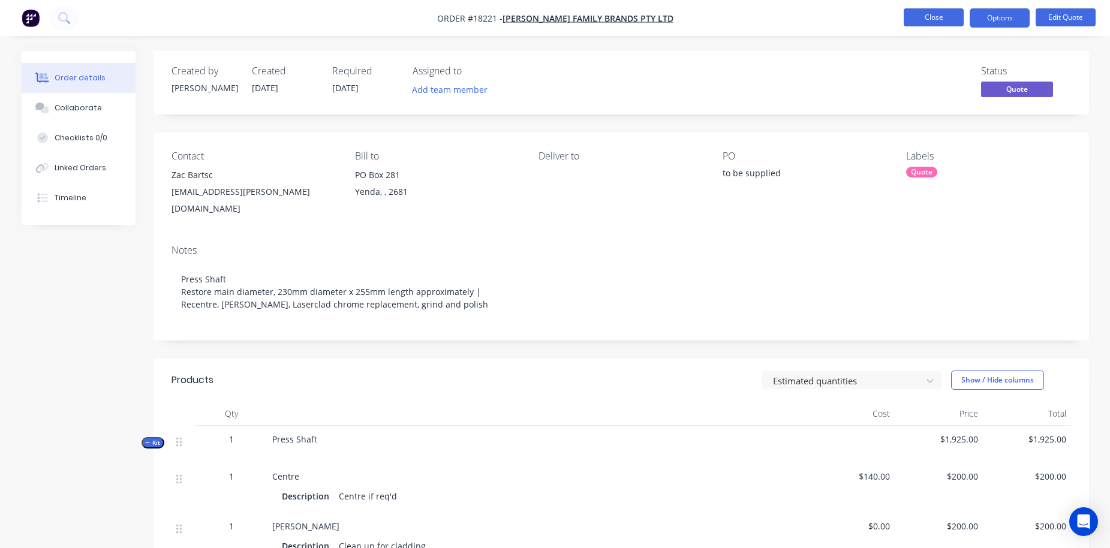
click at [923, 16] on button "Close" at bounding box center [933, 17] width 60 height 18
